Goal: Transaction & Acquisition: Book appointment/travel/reservation

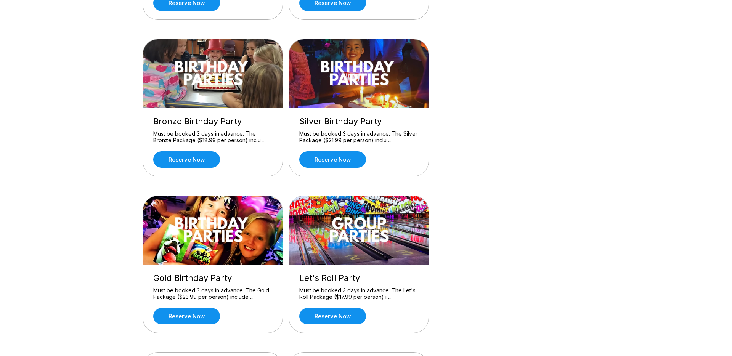
scroll to position [359, 0]
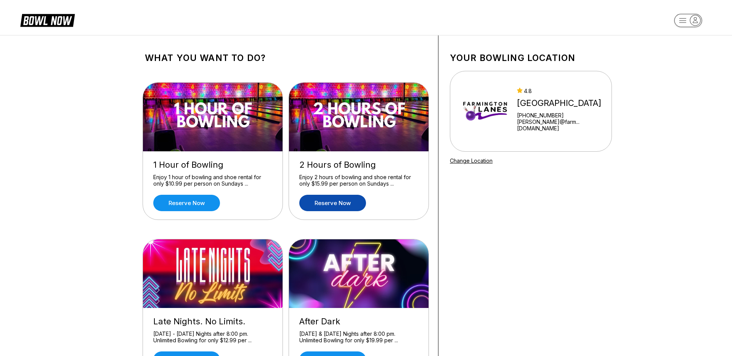
click at [325, 204] on link "Reserve now" at bounding box center [332, 203] width 67 height 16
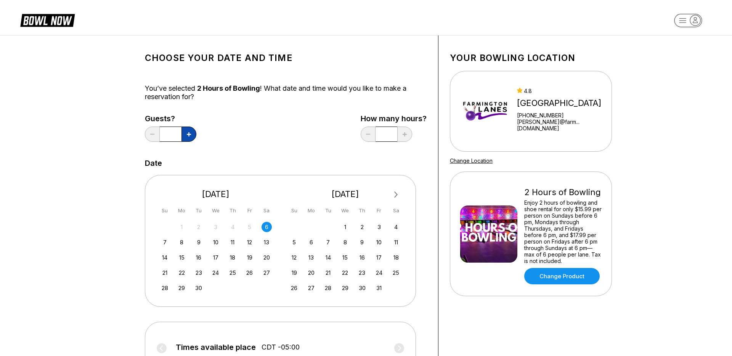
click at [193, 135] on button at bounding box center [189, 134] width 15 height 15
type input "*"
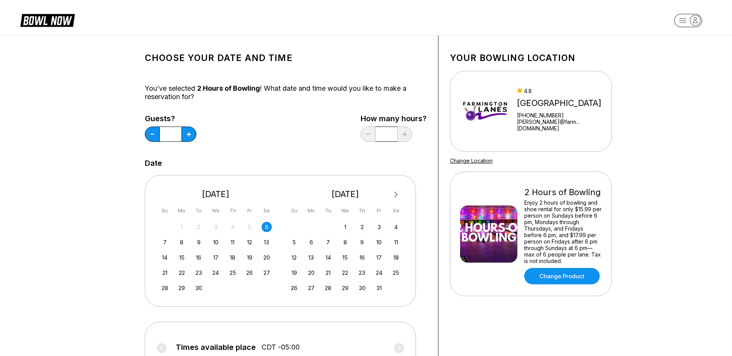
scroll to position [1, 0]
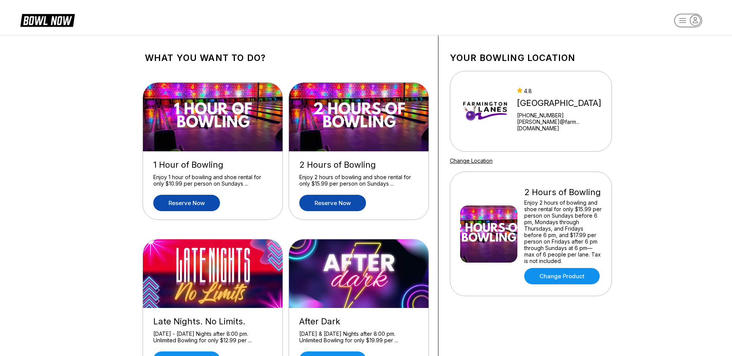
click at [179, 198] on link "Reserve now" at bounding box center [186, 203] width 67 height 16
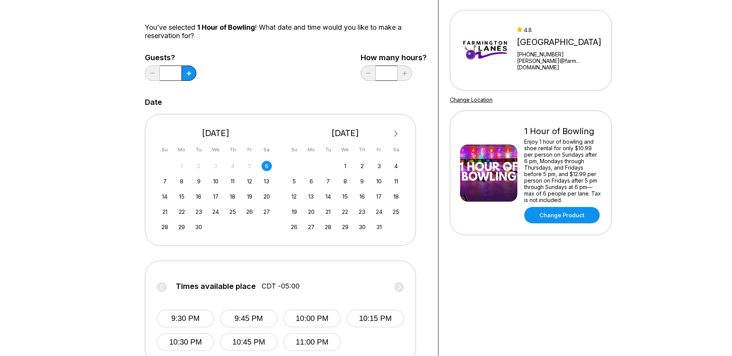
scroll to position [36, 0]
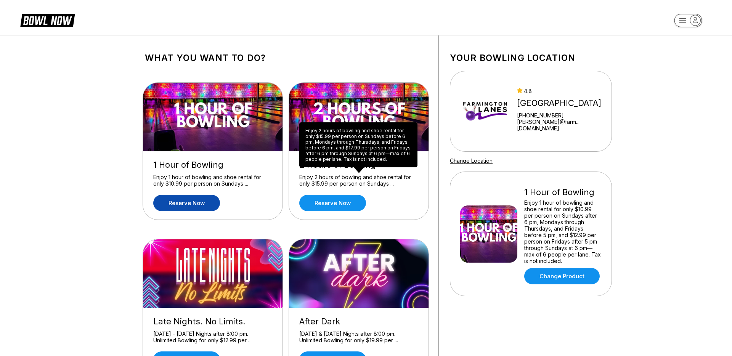
scroll to position [0, 0]
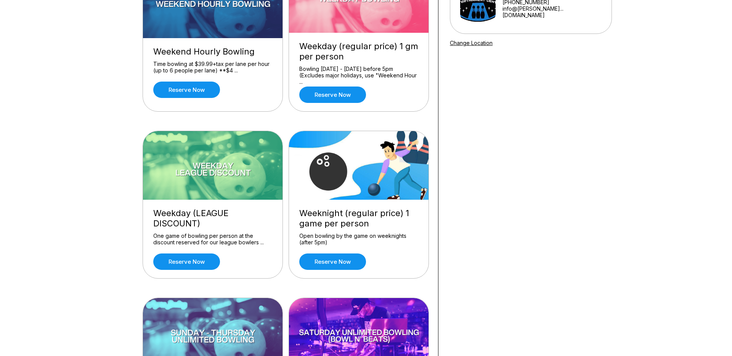
scroll to position [124, 0]
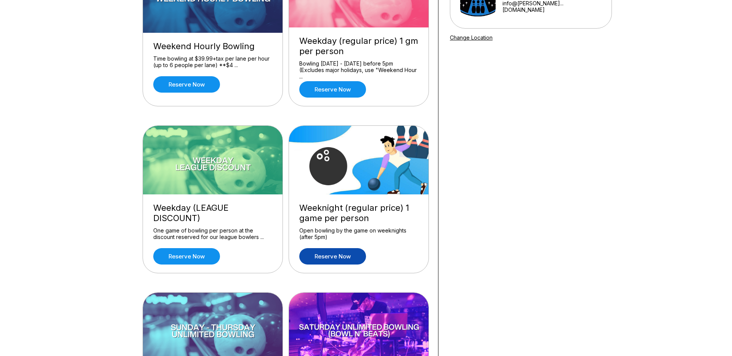
click at [348, 258] on link "Reserve now" at bounding box center [332, 256] width 67 height 16
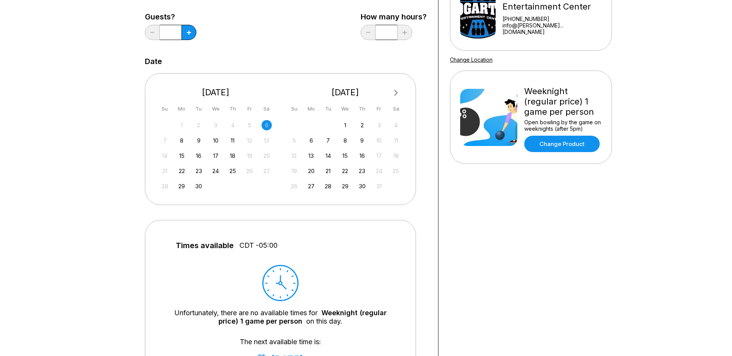
scroll to position [93, 0]
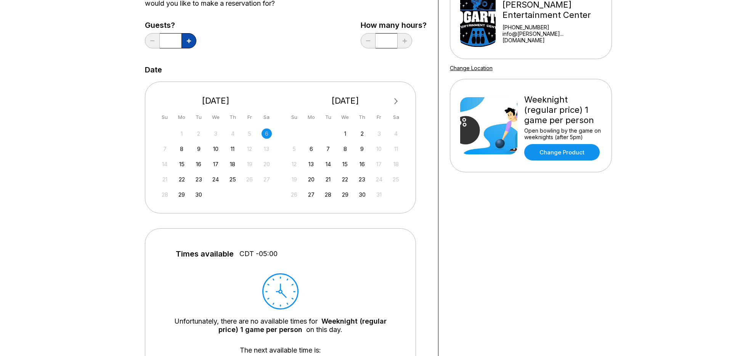
click at [187, 38] on button at bounding box center [189, 40] width 15 height 15
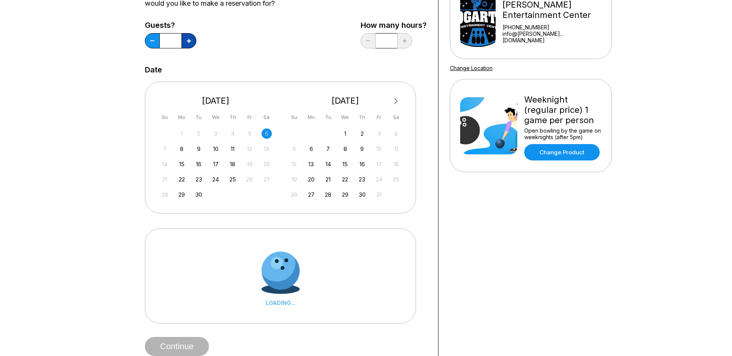
click at [187, 38] on button at bounding box center [189, 40] width 15 height 15
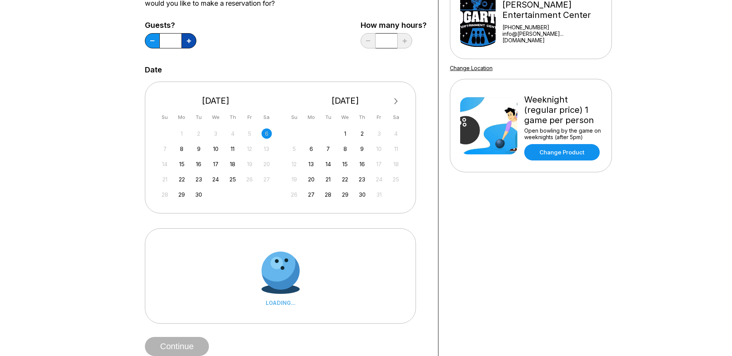
type input "*"
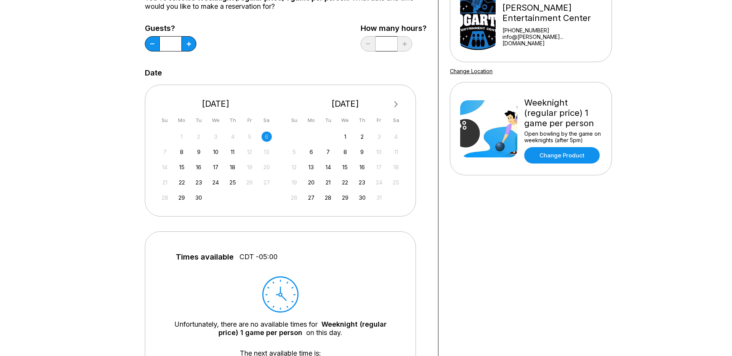
scroll to position [0, 0]
